Goal: Information Seeking & Learning: Learn about a topic

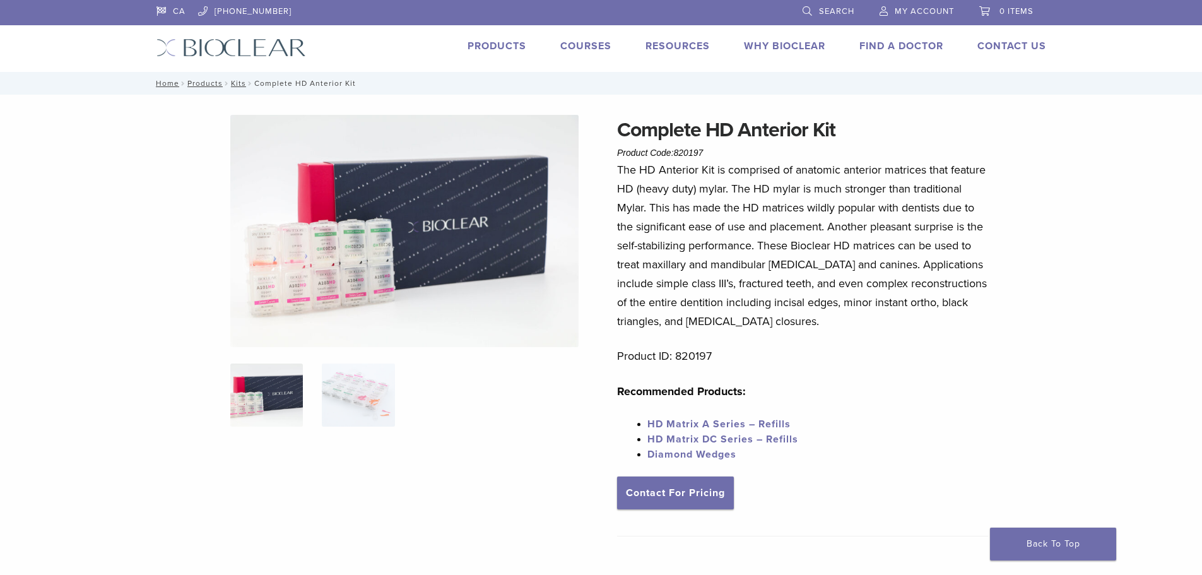
click at [732, 420] on link "HD Matrix A Series – Refills" at bounding box center [719, 424] width 143 height 13
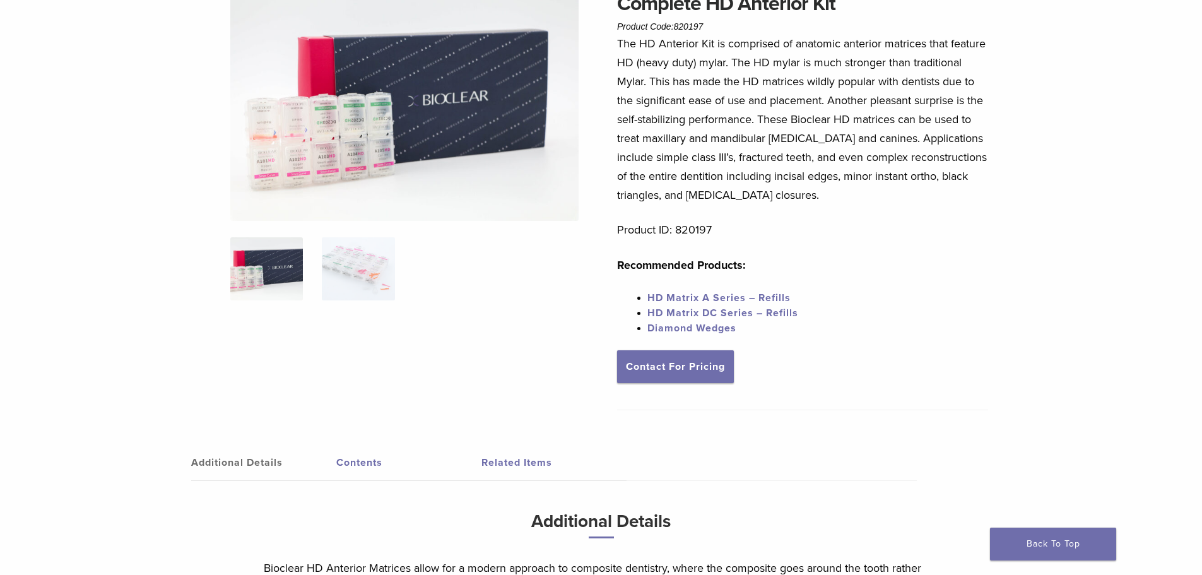
click at [733, 295] on link "HD Matrix A Series – Refills" at bounding box center [719, 298] width 143 height 13
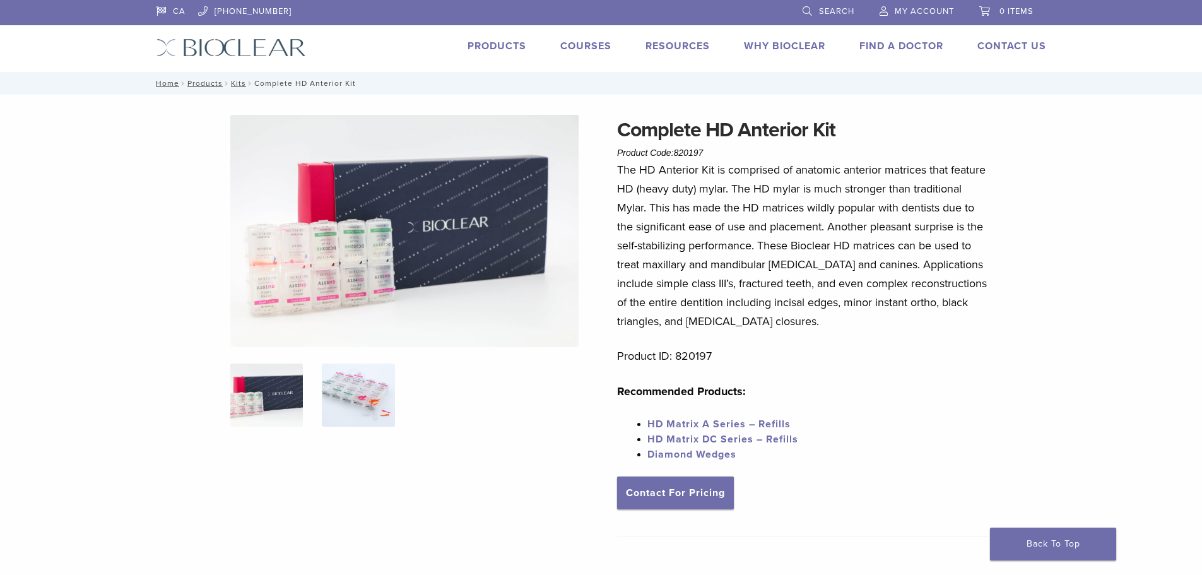
click at [365, 377] on img at bounding box center [358, 395] width 73 height 63
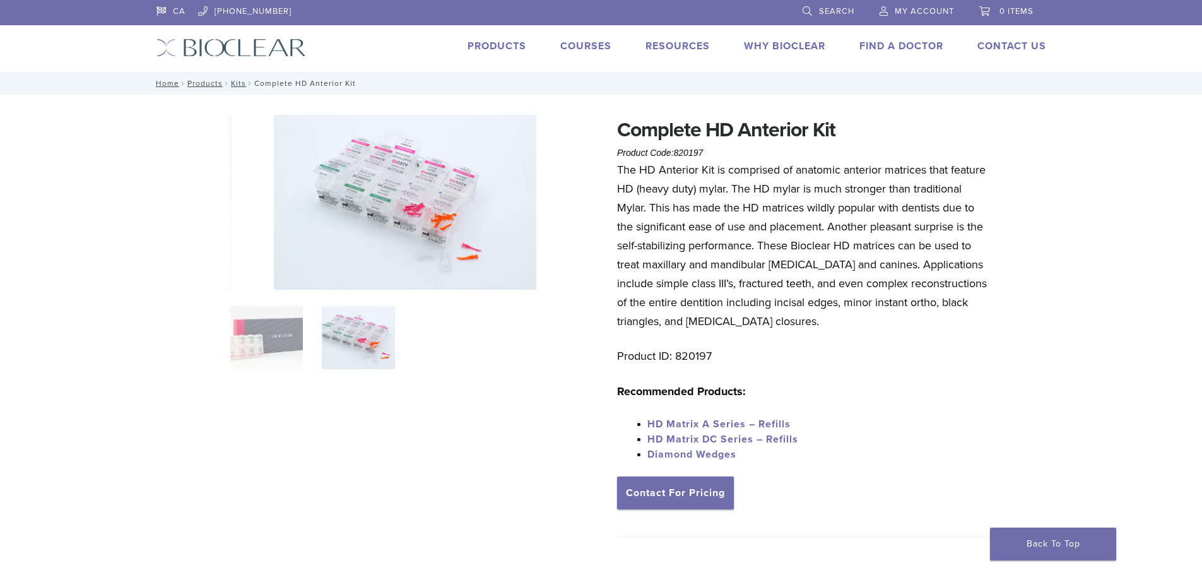
click at [446, 275] on img at bounding box center [405, 202] width 263 height 175
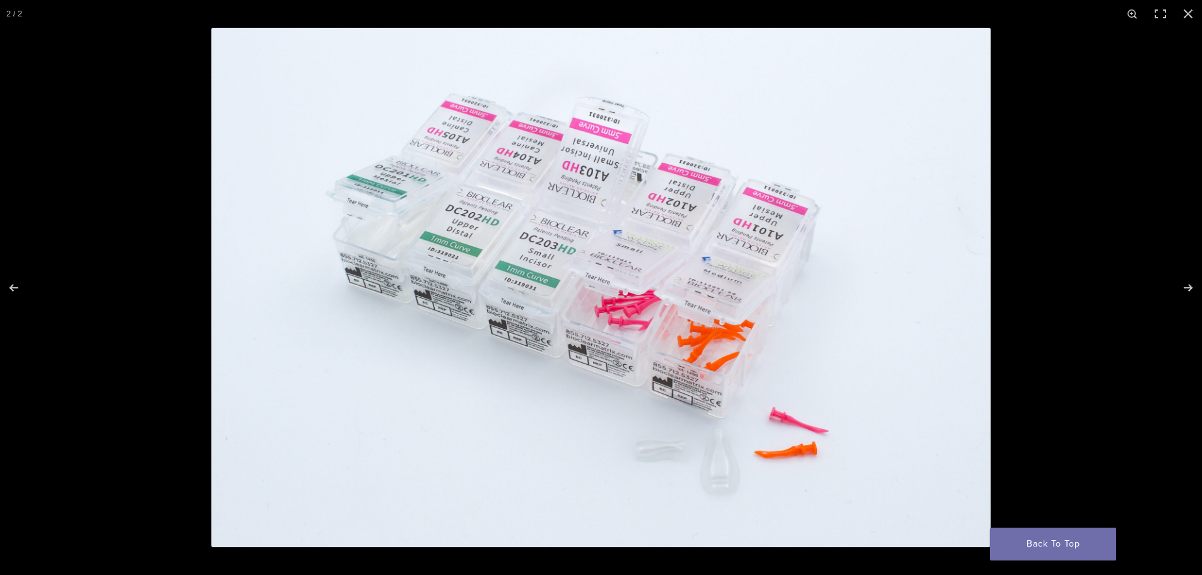
click at [727, 470] on img at bounding box center [600, 287] width 779 height 519
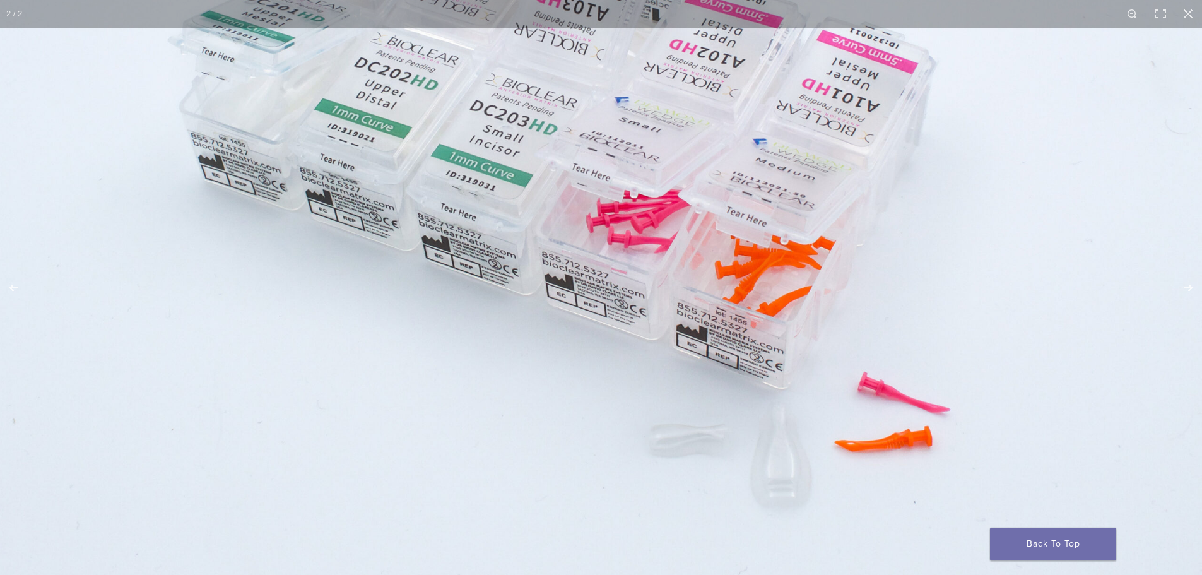
click at [798, 435] on img at bounding box center [597, 186] width 1212 height 808
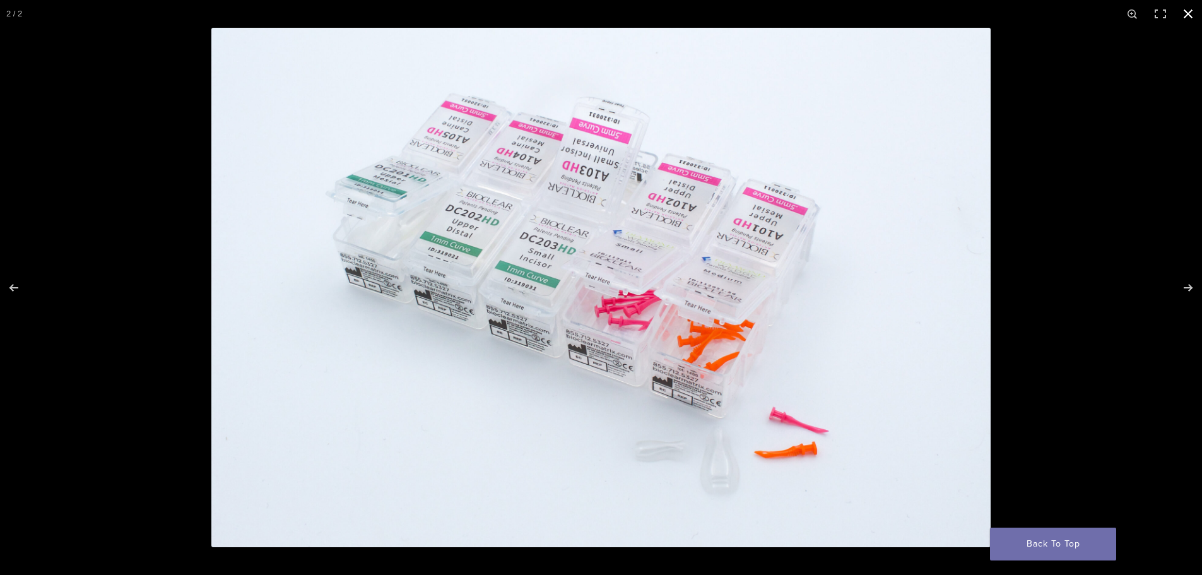
click at [1187, 11] on button "Close (Esc)" at bounding box center [1189, 14] width 28 height 28
